Goal: Check status: Check status

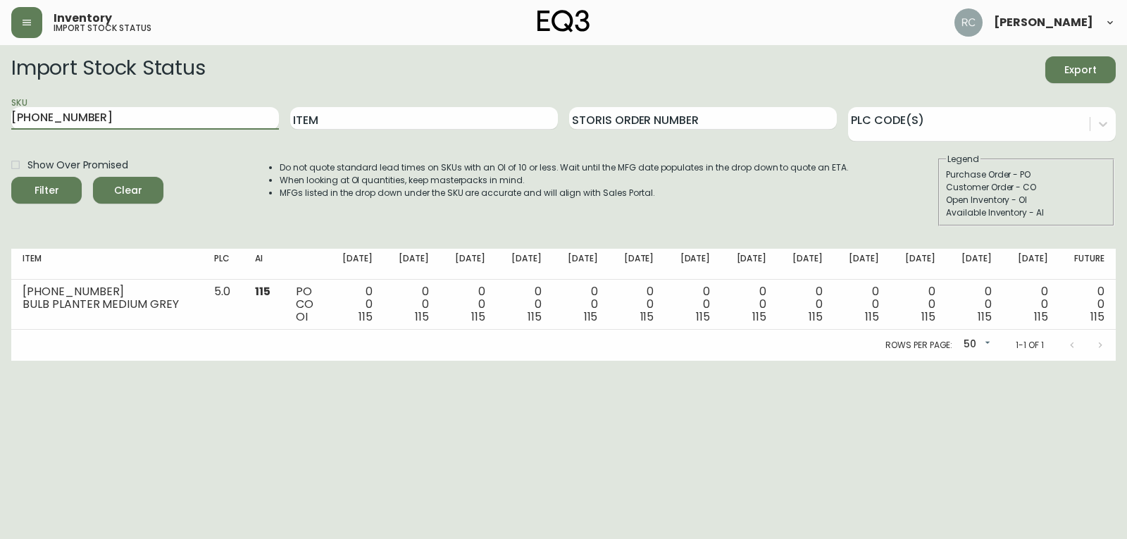
drag, startPoint x: 211, startPoint y: 121, endPoint x: -141, endPoint y: 57, distance: 357.9
click at [0, 57] on html "Inventory import stock status [PERSON_NAME] Import Stock Status Export SKU [PHO…" at bounding box center [563, 180] width 1127 height 361
type input "[PHONE_NUMBER]"
click at [11, 177] on button "Filter" at bounding box center [46, 190] width 70 height 27
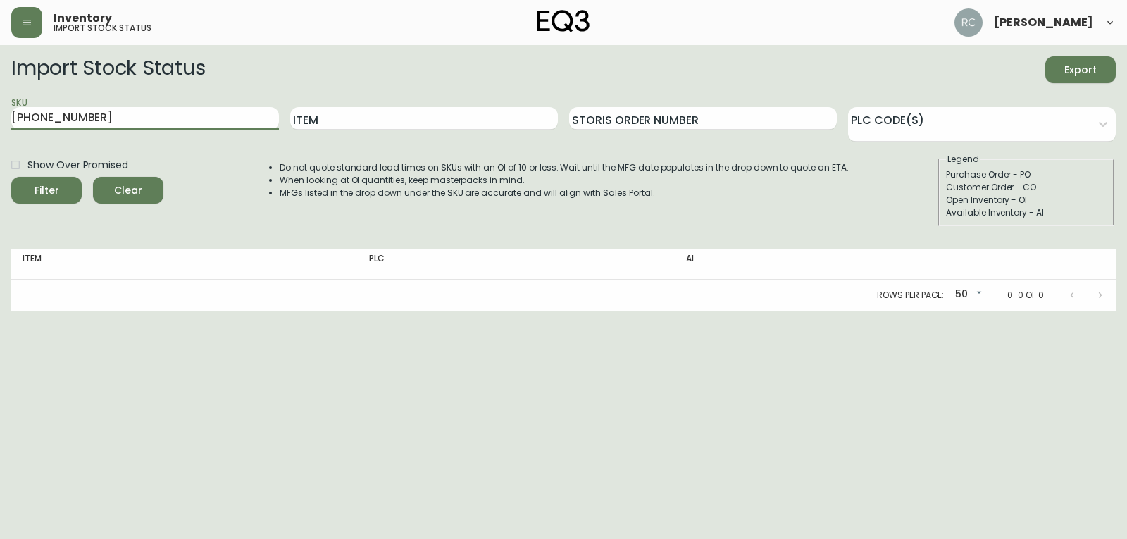
drag, startPoint x: 139, startPoint y: 121, endPoint x: -70, endPoint y: 94, distance: 210.8
click at [0, 94] on html "Inventory import stock status [PERSON_NAME] Import Stock Status Export SKU [PHO…" at bounding box center [563, 155] width 1127 height 311
click at [363, 123] on input "Item" at bounding box center [424, 118] width 268 height 23
type input "c;imb"
click at [11, 177] on button "Filter" at bounding box center [46, 190] width 70 height 27
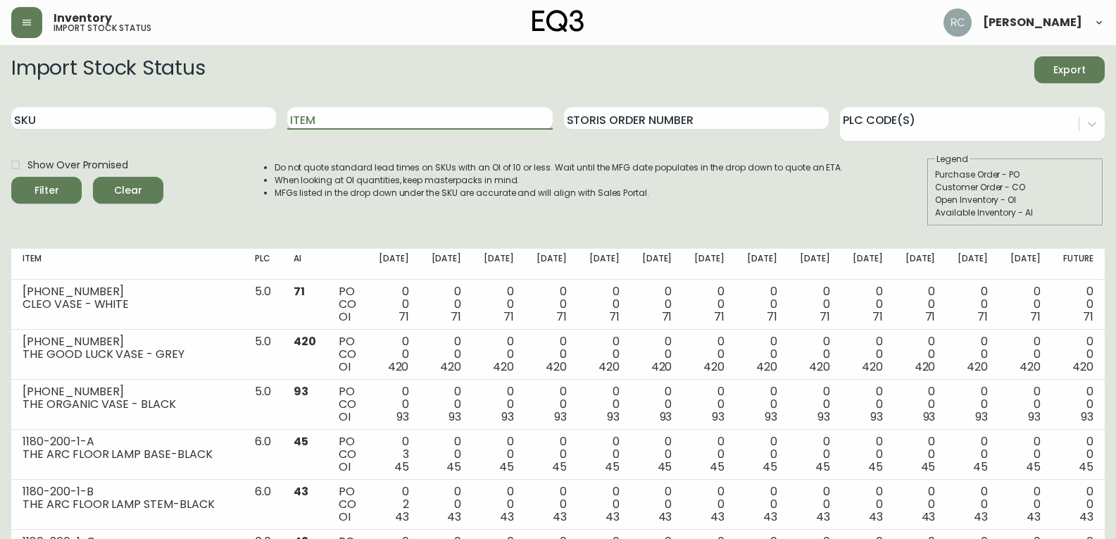
click at [399, 110] on input "Item" at bounding box center [419, 118] width 265 height 23
type input "climb basket"
click at [11, 177] on button "Filter" at bounding box center [46, 190] width 70 height 27
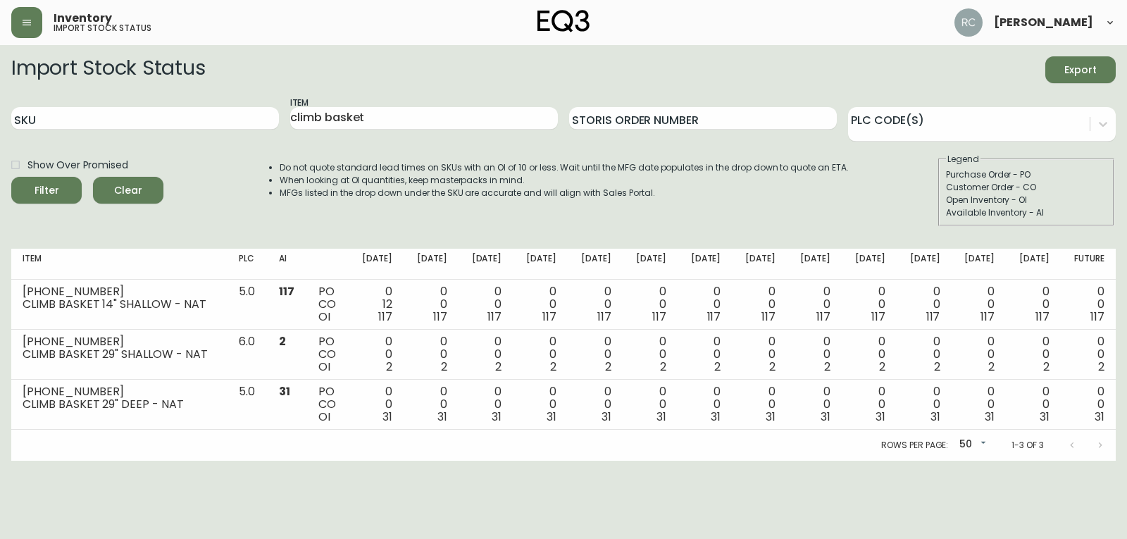
drag, startPoint x: 446, startPoint y: 467, endPoint x: 422, endPoint y: 465, distance: 23.3
click at [446, 461] on html "Inventory import stock status [PERSON_NAME] Import Stock Status Export SKU Item…" at bounding box center [563, 230] width 1127 height 461
click at [1094, 129] on div at bounding box center [1102, 123] width 25 height 25
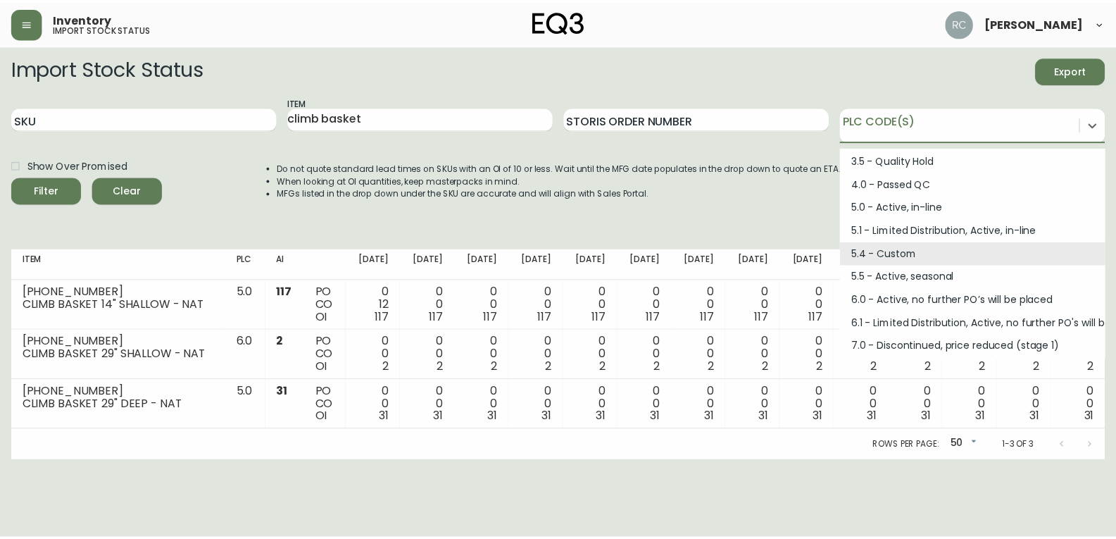
scroll to position [189, 0]
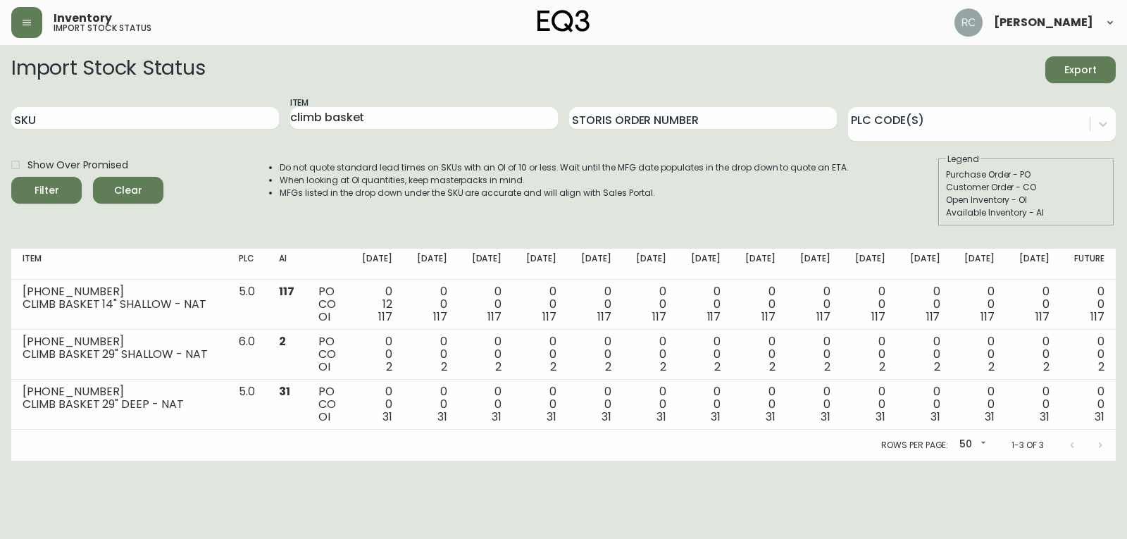
click at [750, 216] on div "Do not quote standard lead times on SKUs with an OI of 10 or less. Wait until t…" at bounding box center [549, 189] width 597 height 73
click at [1058, 131] on div at bounding box center [969, 121] width 242 height 21
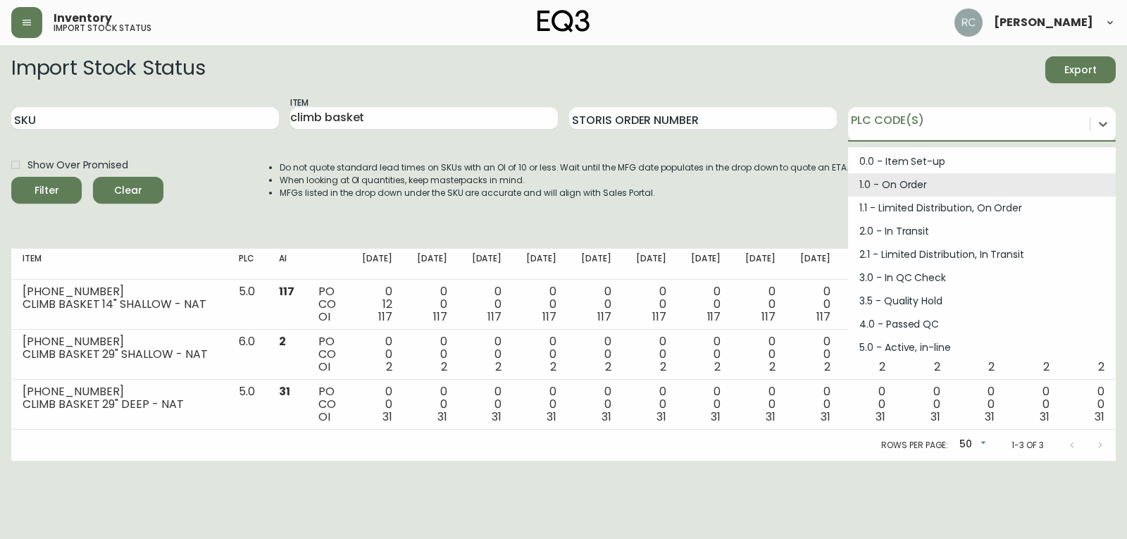
click at [736, 193] on li "MFGs listed in the drop down under the SKU are accurate and will align with Sal…" at bounding box center [564, 193] width 569 height 13
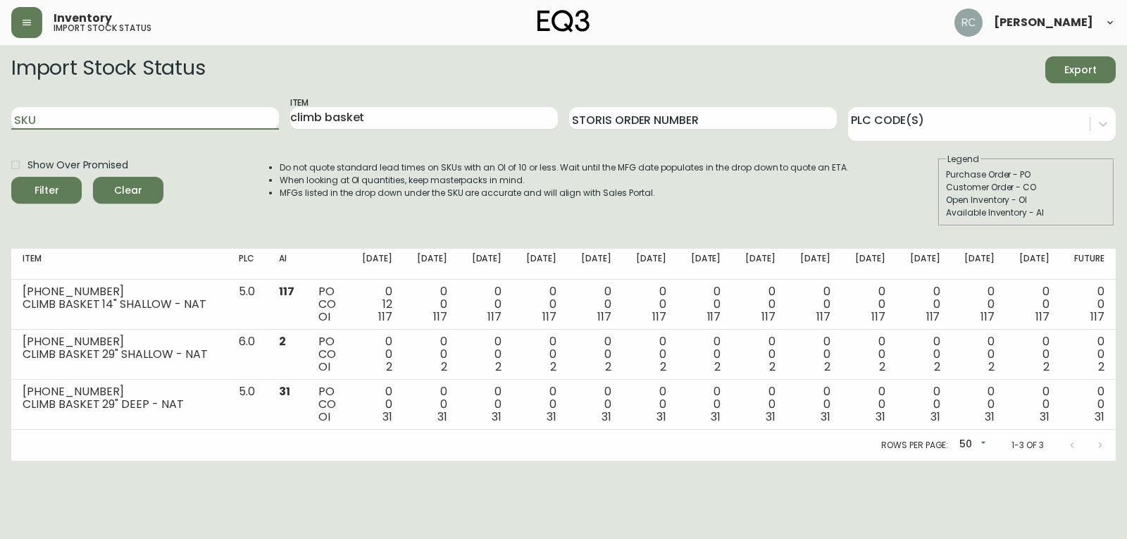
drag, startPoint x: 218, startPoint y: 120, endPoint x: -59, endPoint y: 115, distance: 277.5
click at [0, 115] on html "Inventory import stock status [PERSON_NAME] Import Stock Status Export SKU Item…" at bounding box center [563, 230] width 1127 height 461
paste input "[PHONE_NUMBER]"
type input "[PHONE_NUMBER]"
click at [11, 177] on button "Filter" at bounding box center [46, 190] width 70 height 27
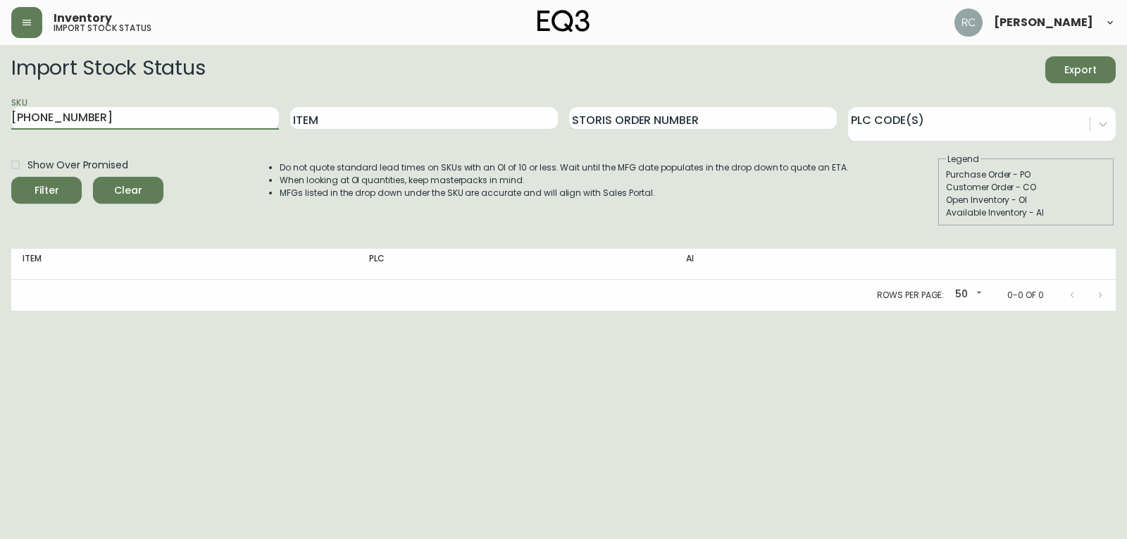
drag, startPoint x: 218, startPoint y: 119, endPoint x: 63, endPoint y: 28, distance: 179.6
click at [54, 86] on form "Import Stock Status Export SKU [PHONE_NUMBER] Item Storis Order Number PLC Code…" at bounding box center [563, 141] width 1104 height 170
type input "3"
drag, startPoint x: 457, startPoint y: 118, endPoint x: 452, endPoint y: 107, distance: 12.3
click at [456, 118] on input "Item" at bounding box center [424, 118] width 268 height 23
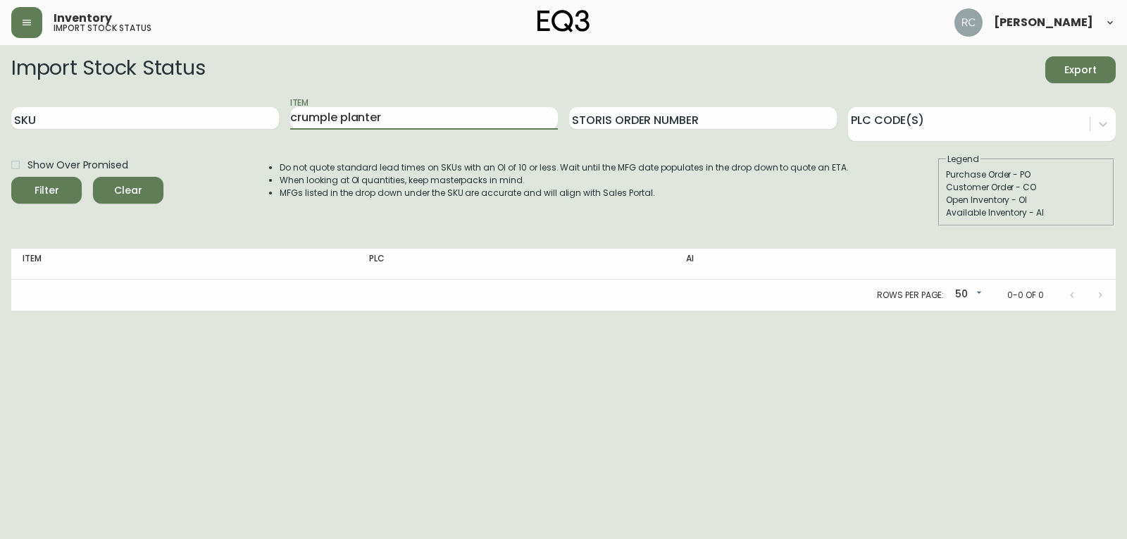
type input "crumple planter"
click at [11, 177] on button "Filter" at bounding box center [46, 190] width 70 height 27
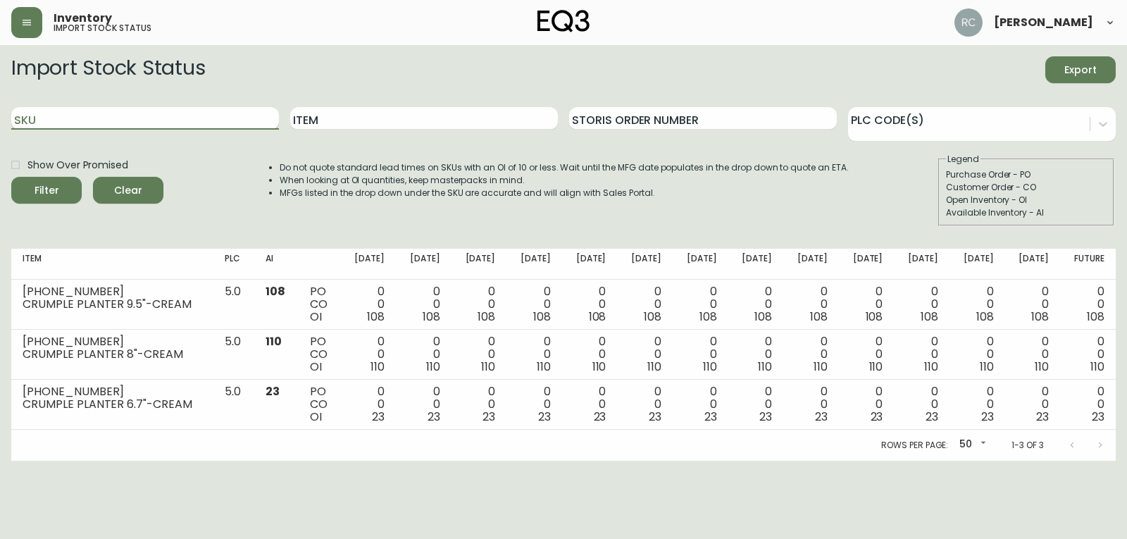
click at [169, 119] on input "SKU" at bounding box center [145, 118] width 268 height 23
type input "[PERSON_NAME]"
click at [11, 177] on button "Filter" at bounding box center [46, 190] width 70 height 27
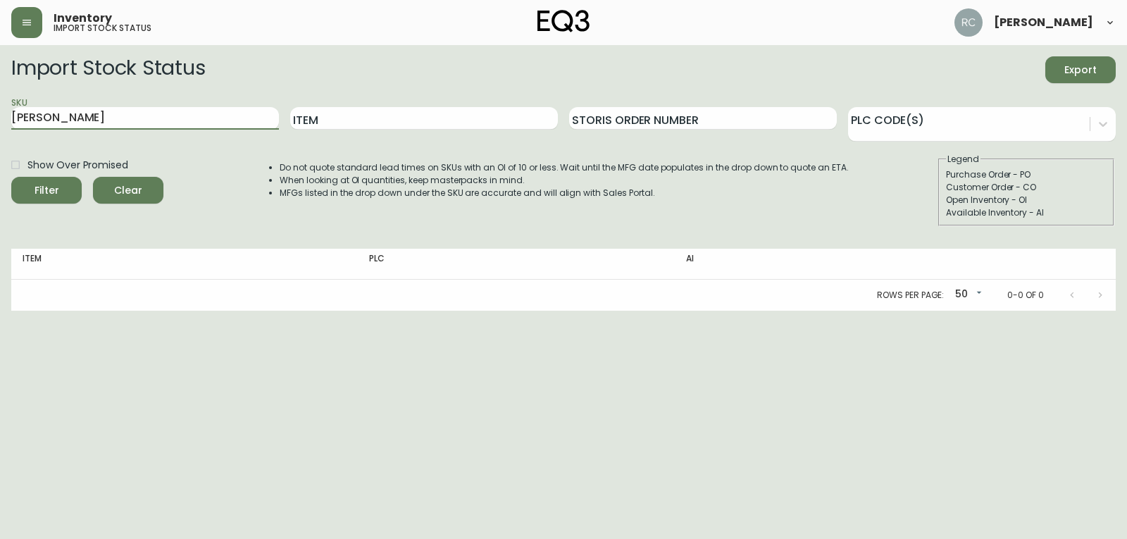
drag, startPoint x: 99, startPoint y: 125, endPoint x: -60, endPoint y: 90, distance: 162.3
click at [0, 90] on html "Inventory import stock status [PERSON_NAME] Import Stock Status Export SKU boni…" at bounding box center [563, 155] width 1127 height 311
click at [461, 126] on input "Item" at bounding box center [424, 118] width 268 height 23
type input "[PERSON_NAME]"
click at [11, 177] on button "Filter" at bounding box center [46, 190] width 70 height 27
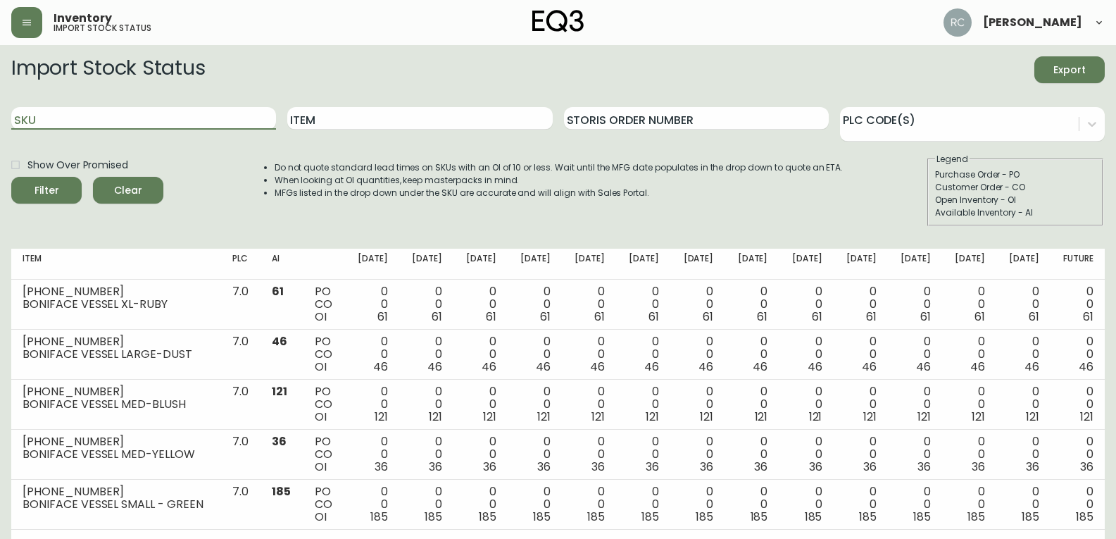
drag, startPoint x: 193, startPoint y: 125, endPoint x: -217, endPoint y: -1, distance: 429.0
click at [0, 0] on html "Inventory import stock status [PERSON_NAME] Import Stock Status Export SKU Item…" at bounding box center [558, 280] width 1116 height 561
click at [456, 119] on input "Item" at bounding box center [419, 118] width 265 height 23
click at [11, 177] on button "Filter" at bounding box center [46, 190] width 70 height 27
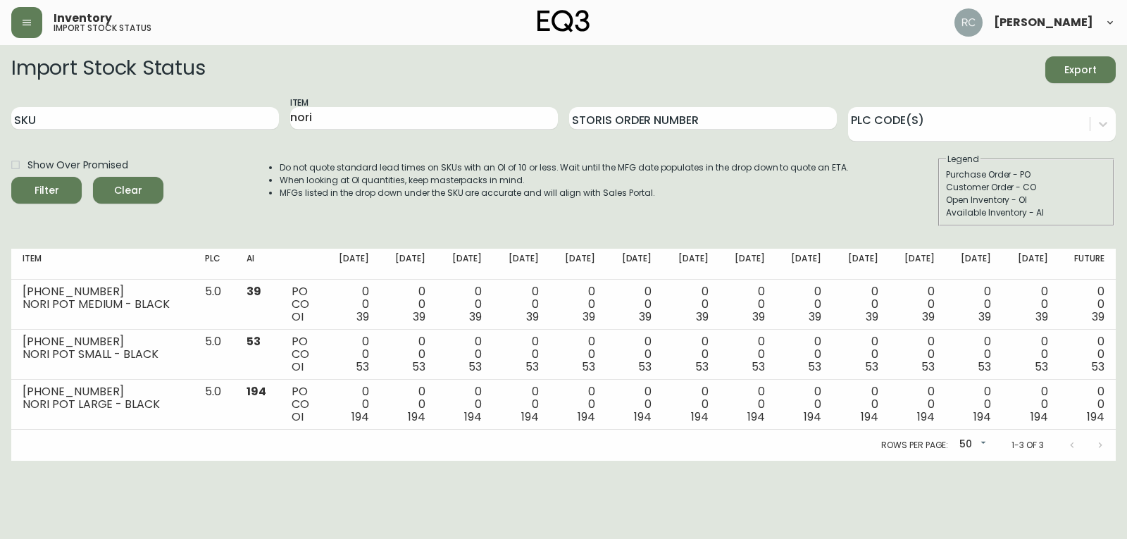
click at [444, 177] on li "When looking at OI quantities, keep masterpacks in mind." at bounding box center [564, 180] width 569 height 13
drag, startPoint x: 356, startPoint y: 123, endPoint x: 279, endPoint y: 113, distance: 78.2
click at [356, 123] on input "nori" at bounding box center [424, 118] width 268 height 23
drag, startPoint x: 279, startPoint y: 113, endPoint x: 24, endPoint y: 18, distance: 272.1
click at [86, 55] on main "Import Stock Status Export SKU Item nori Storis Order Number PLC Code(s) Show O…" at bounding box center [563, 252] width 1127 height 415
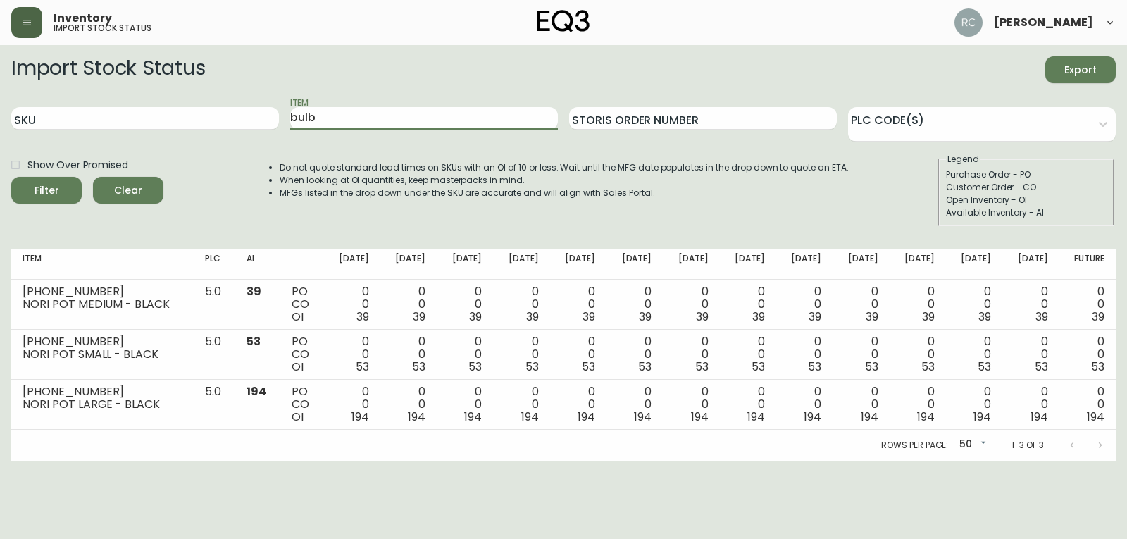
type input "bulb"
click at [11, 177] on button "Filter" at bounding box center [46, 190] width 70 height 27
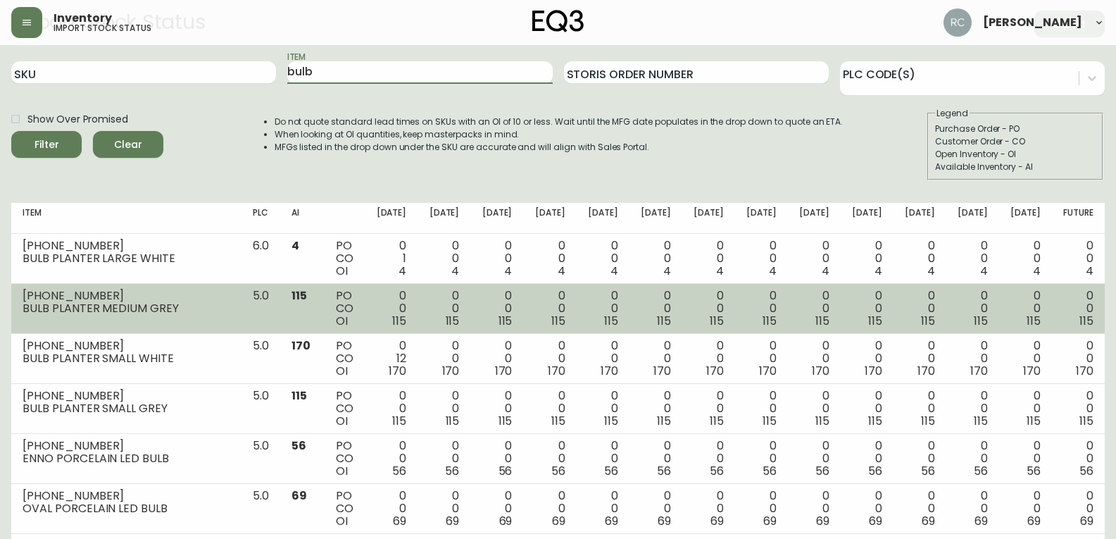
scroll to position [70, 0]
